Goal: Information Seeking & Learning: Learn about a topic

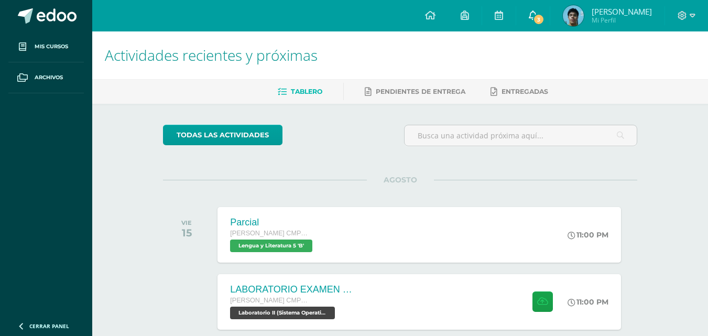
click at [542, 15] on span "3" at bounding box center [539, 20] width 12 height 12
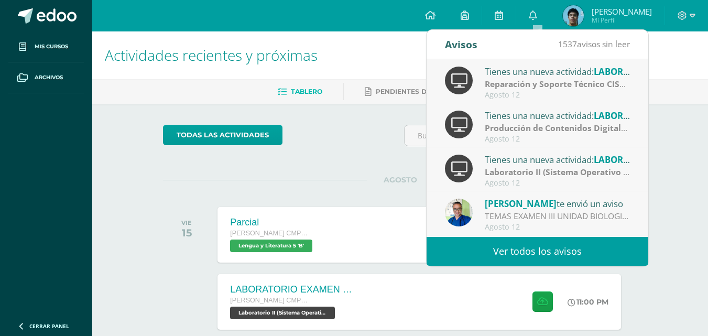
click at [545, 72] on div "Tienes una nueva actividad: LABORATORIO EXAMEN DE UNIDAD" at bounding box center [558, 71] width 146 height 14
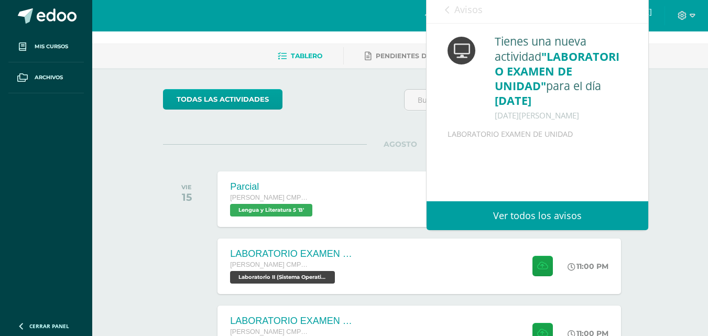
scroll to position [52, 0]
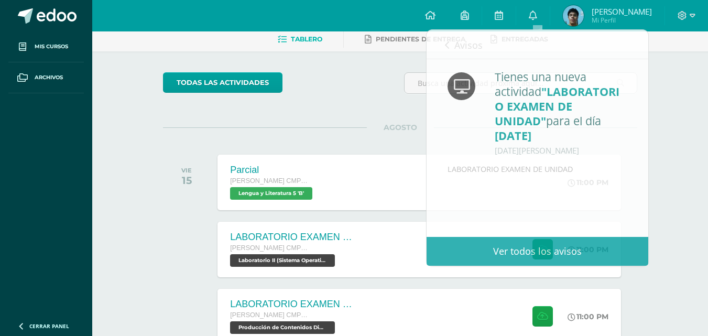
click at [357, 123] on div "todas las Actividades No tienes actividades Échale un vistazo a los demás perío…" at bounding box center [400, 294] width 516 height 487
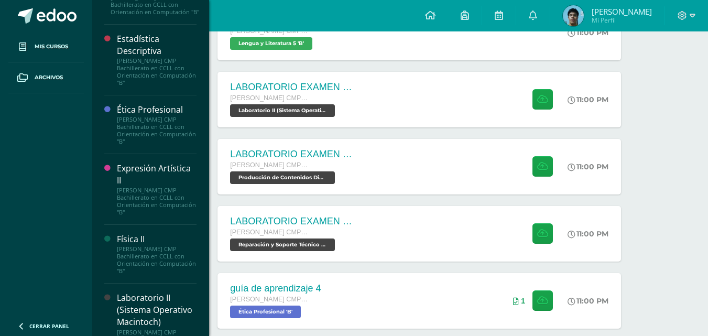
scroll to position [419, 0]
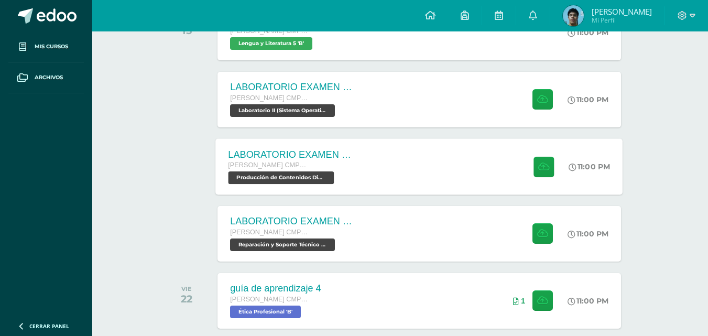
click at [419, 151] on div "LABORATORIO EXAMEN DE UNIDAD Quinto Bachillerato CMP Bachillerato en CCLL con O…" at bounding box center [419, 166] width 407 height 56
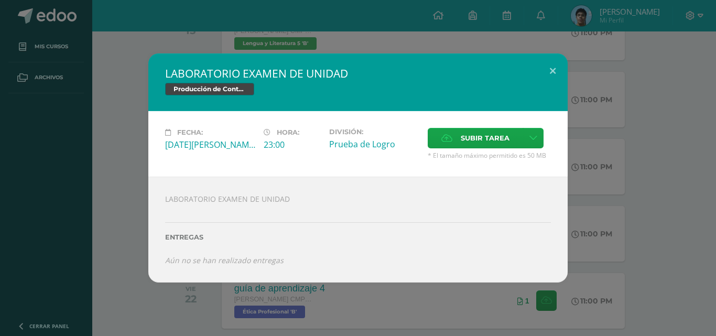
click at [653, 149] on div "LABORATORIO EXAMEN DE UNIDAD Producción de Contenidos Digitales Fecha: Viernes …" at bounding box center [358, 167] width 708 height 229
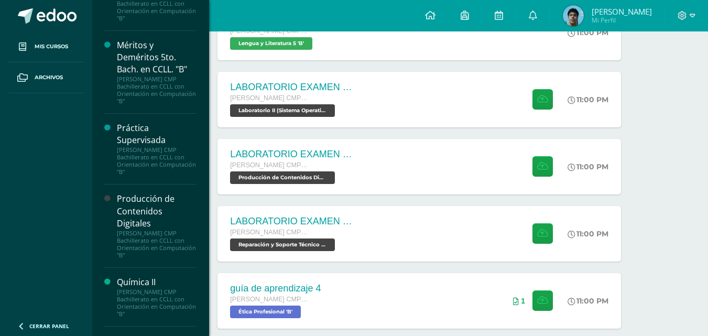
scroll to position [944, 0]
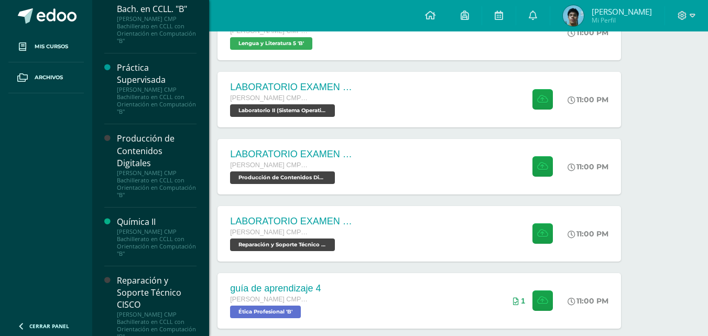
click at [151, 165] on div "Producción de Contenidos Digitales" at bounding box center [157, 151] width 80 height 36
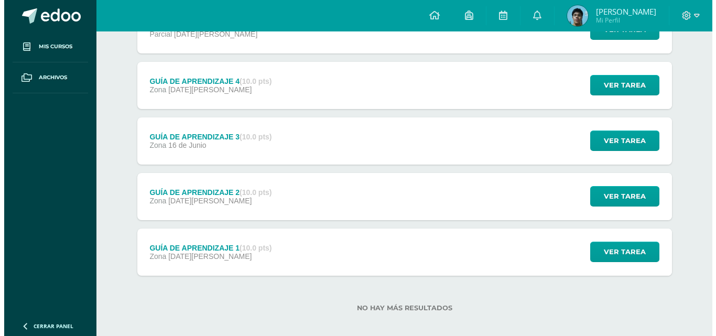
scroll to position [344, 0]
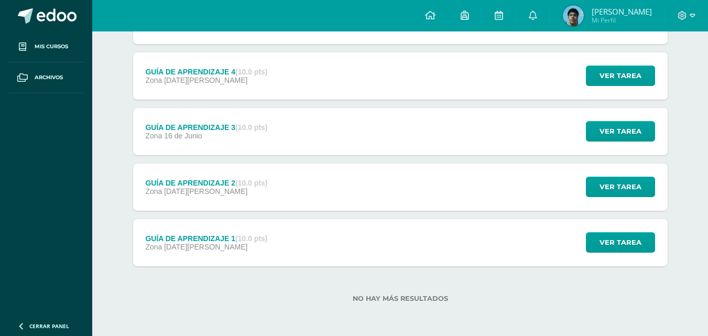
click at [249, 239] on strong "(10.0 pts)" at bounding box center [251, 238] width 32 height 8
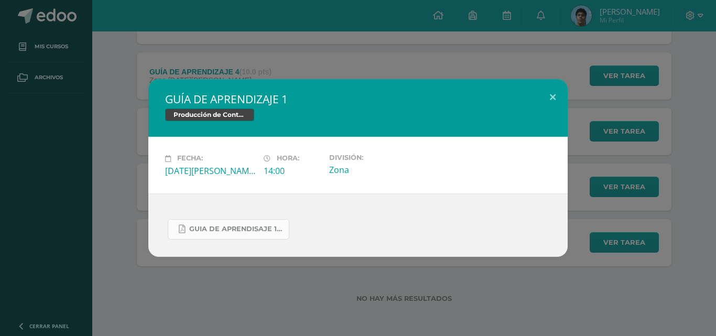
click at [277, 224] on link "Guia de aprendisaje 1 unidad 3.pdf" at bounding box center [229, 229] width 122 height 20
click at [34, 195] on div "GUÍA DE APRENDIZAJE 1 Producción de Contenidos Digitales Fecha: [DATE][PERSON_N…" at bounding box center [358, 167] width 708 height 177
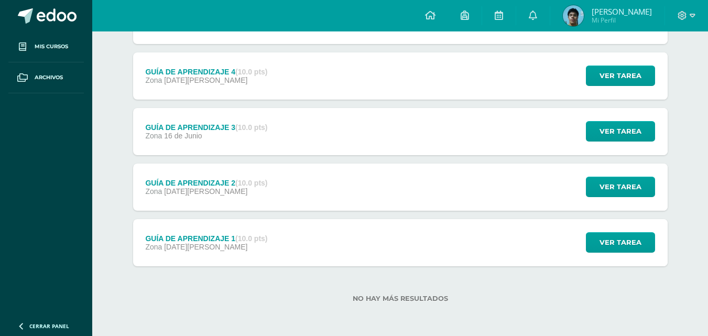
click at [236, 193] on div "Zona [DATE][PERSON_NAME]" at bounding box center [206, 191] width 122 height 8
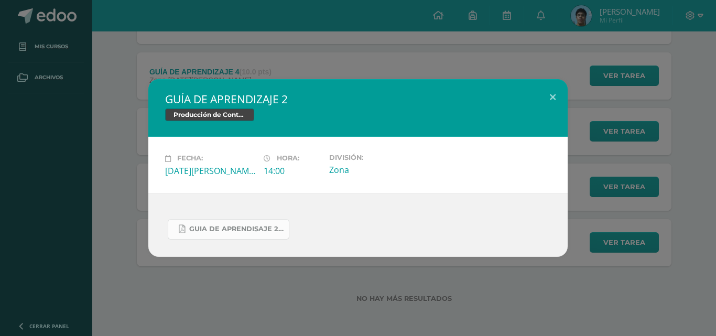
click at [247, 219] on link "Guia de aprendisaje 2 unidad 3.pdf" at bounding box center [229, 229] width 122 height 20
click at [61, 166] on div "GUÍA DE APRENDIZAJE 2 Producción de Contenidos Digitales Fecha: [DATE][PERSON_N…" at bounding box center [358, 167] width 708 height 177
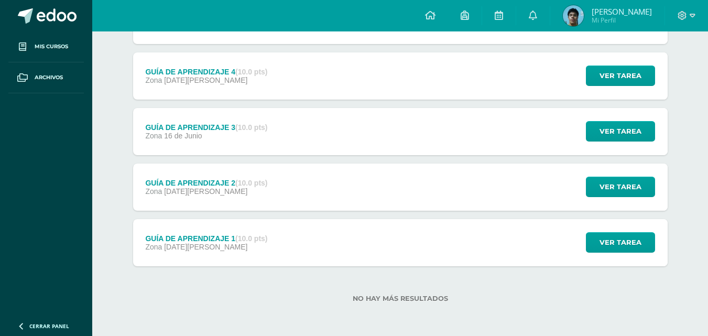
click at [221, 139] on div "Zona [DATE][PERSON_NAME]" at bounding box center [206, 136] width 122 height 8
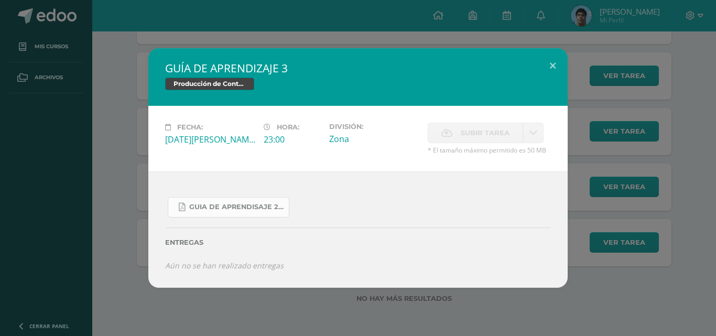
click at [247, 204] on span "Guia de aprendisaje 2 unidad 3.pdf" at bounding box center [236, 207] width 94 height 8
click at [132, 178] on div "GUÍA DE APRENDIZAJE 3 Producción de Contenidos Digitales Fecha: [DATE][PERSON_N…" at bounding box center [358, 168] width 708 height 240
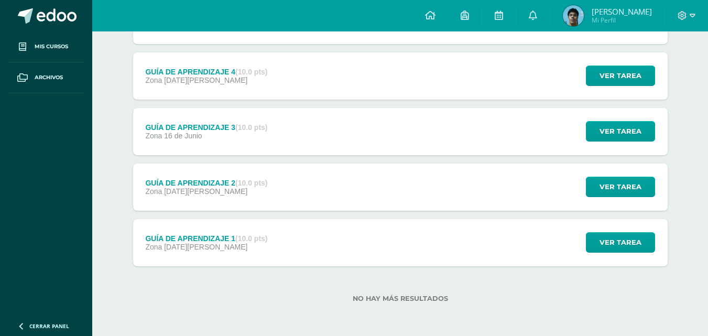
click at [272, 82] on div "GUÍA DE APRENDIZAJE 4 (10.0 pts) Zona [DATE][PERSON_NAME]" at bounding box center [206, 75] width 147 height 47
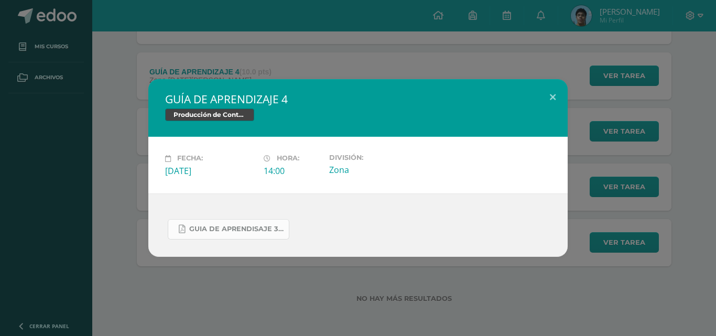
click at [257, 222] on link "Guia de aprendisaje 3 unidad 3.pdf" at bounding box center [229, 229] width 122 height 20
